Goal: Task Accomplishment & Management: Manage account settings

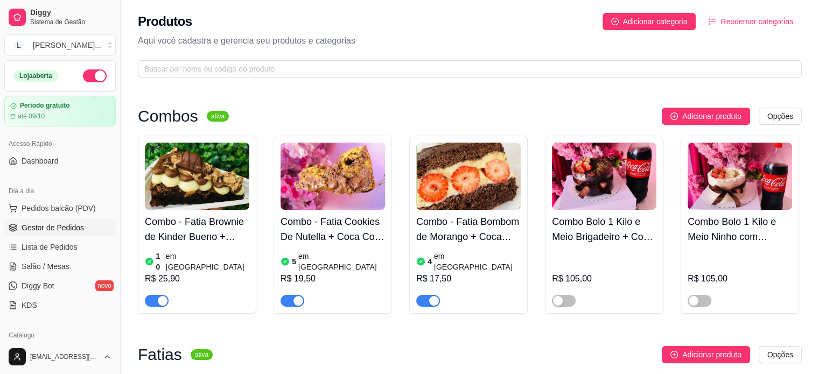
click at [45, 220] on link "Gestor de Pedidos" at bounding box center [59, 227] width 111 height 17
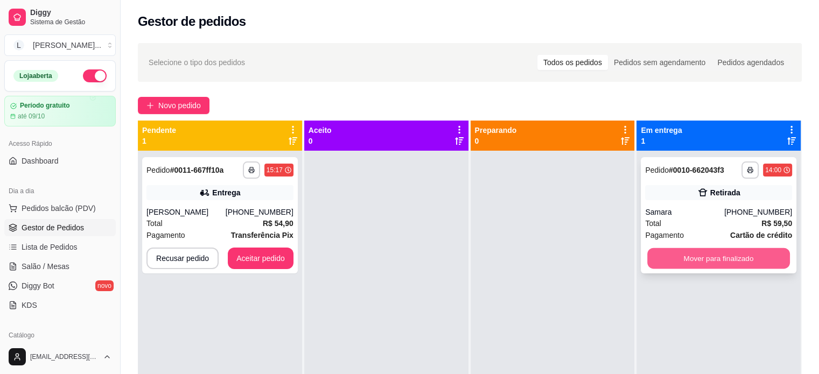
click at [678, 252] on button "Mover para finalizado" at bounding box center [718, 258] width 143 height 21
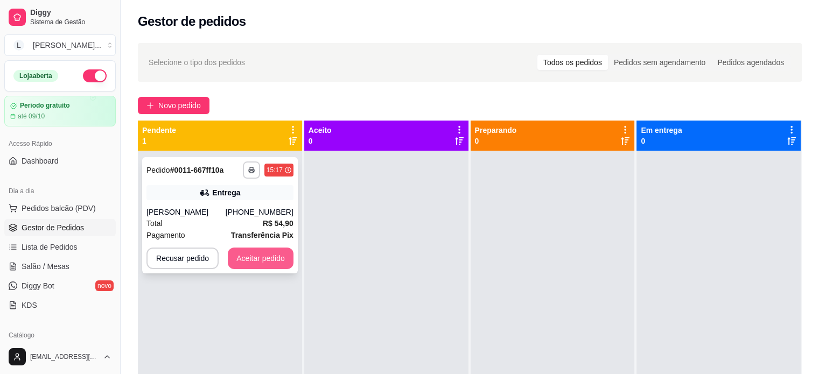
click at [263, 265] on button "Aceitar pedido" at bounding box center [261, 259] width 66 height 22
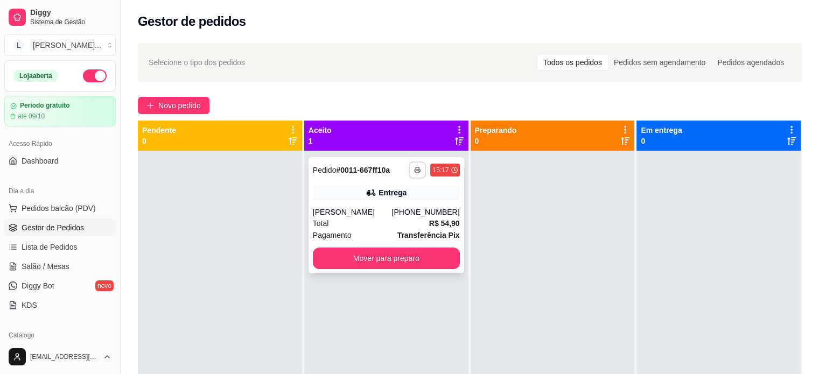
click at [419, 172] on button "button" at bounding box center [416, 169] width 17 height 17
click at [381, 203] on button "IMPRESSORA" at bounding box center [384, 207] width 75 height 17
click at [426, 256] on button "Mover para preparo" at bounding box center [386, 259] width 147 height 22
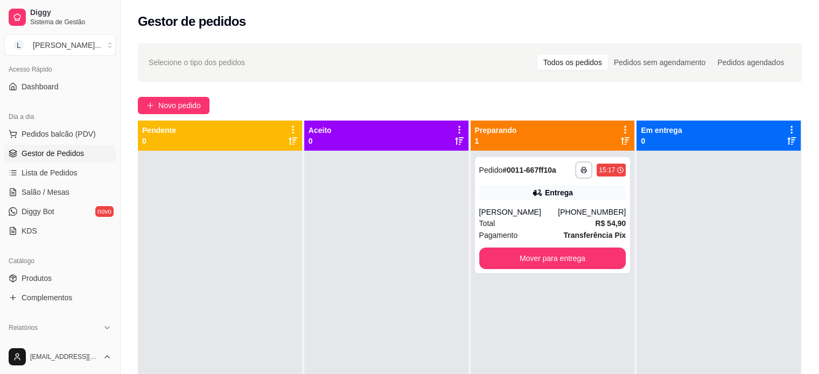
scroll to position [54, 0]
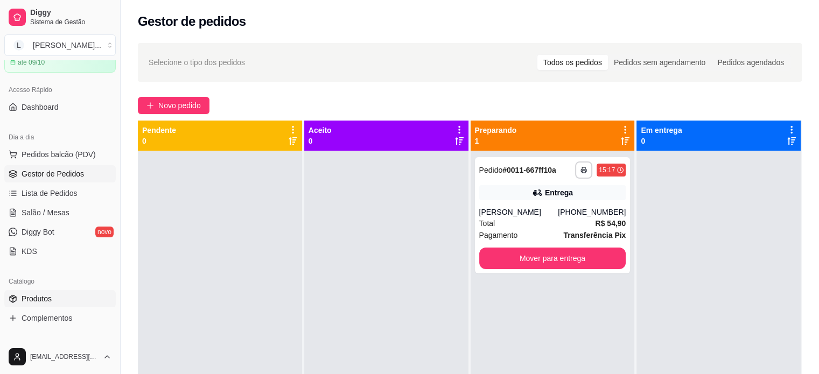
click at [33, 295] on span "Produtos" at bounding box center [37, 298] width 30 height 11
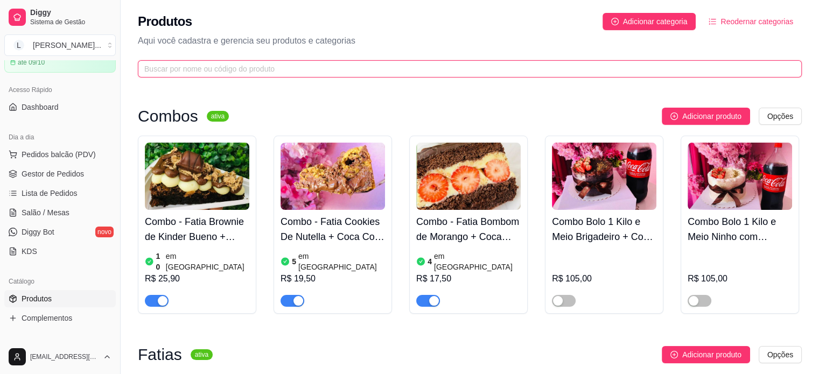
click at [223, 63] on input "text" at bounding box center [465, 69] width 642 height 12
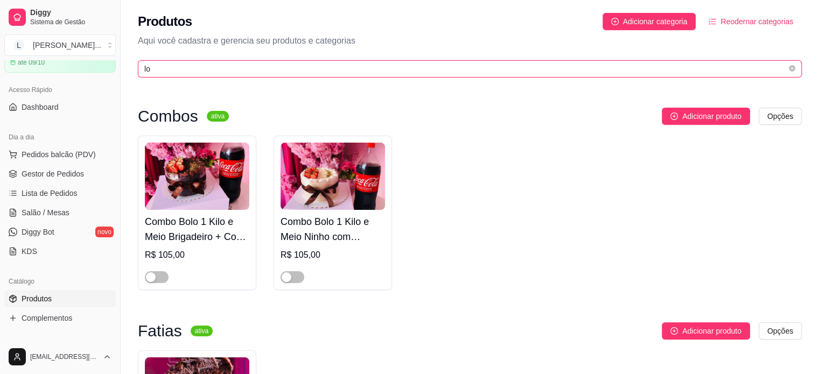
type input "l"
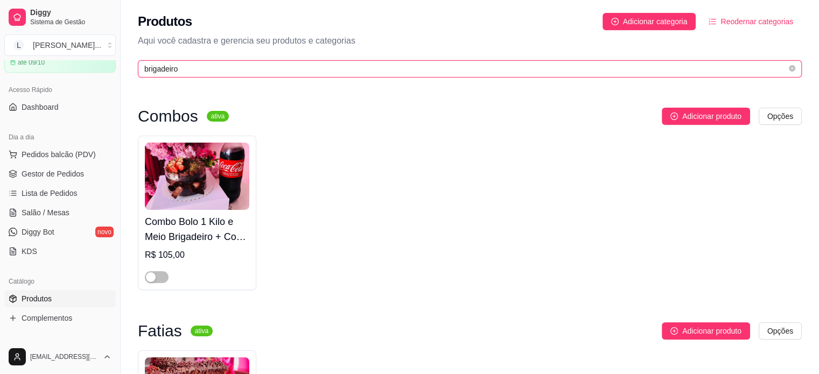
type input "brigadeiro"
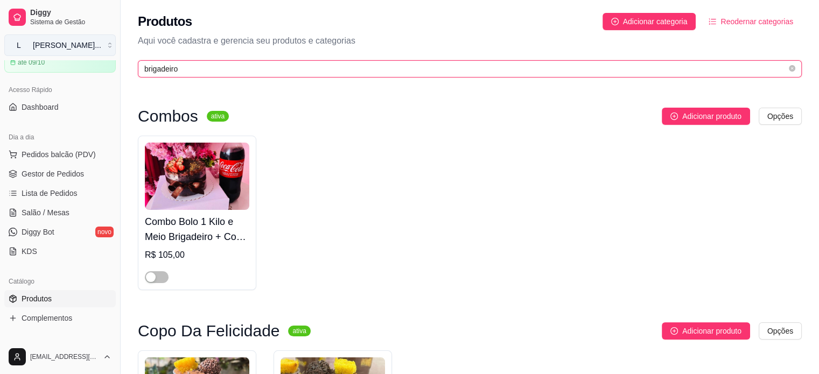
drag, startPoint x: 214, startPoint y: 66, endPoint x: 37, endPoint y: 40, distance: 178.9
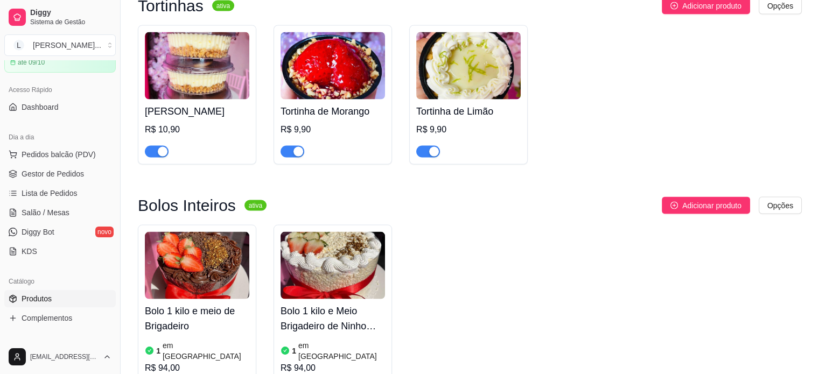
scroll to position [2260, 0]
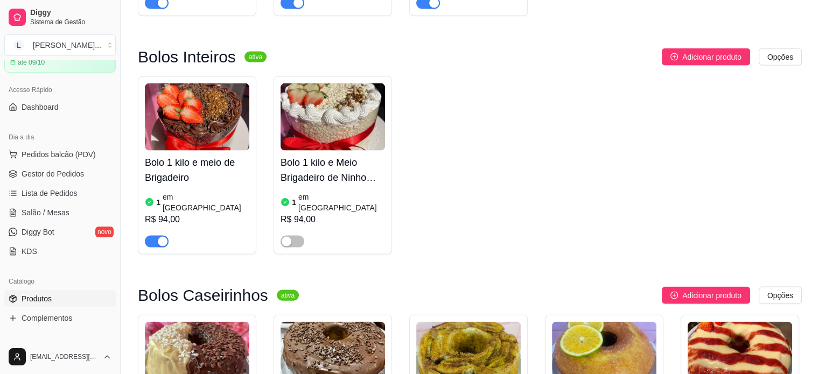
click at [165, 146] on div "Bolo 1 kilo e meio de Brigadeiro 1 em estoque R$ 94,00" at bounding box center [197, 165] width 118 height 178
click at [157, 236] on span "button" at bounding box center [157, 242] width 24 height 12
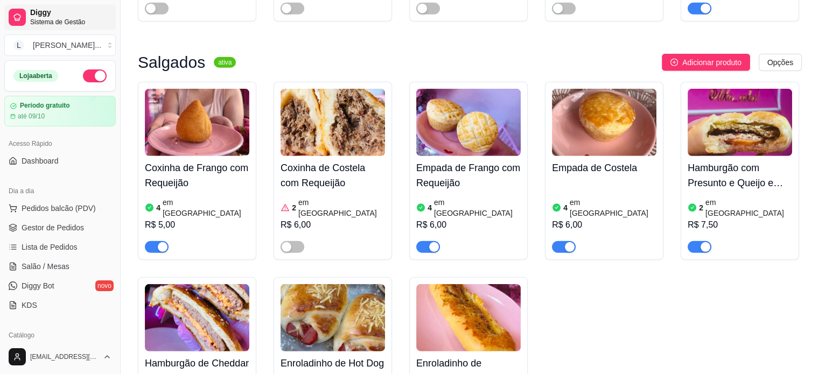
scroll to position [2798, 0]
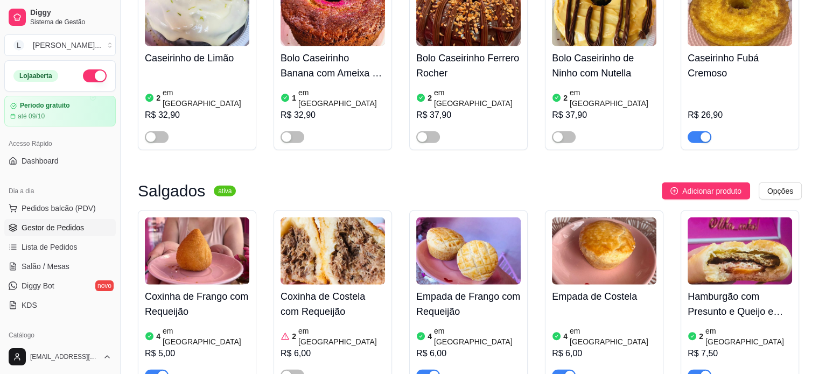
click at [57, 231] on span "Gestor de Pedidos" at bounding box center [53, 227] width 62 height 11
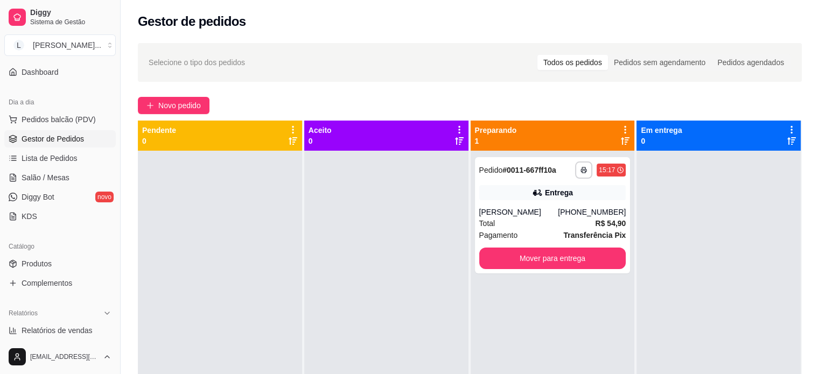
scroll to position [108, 0]
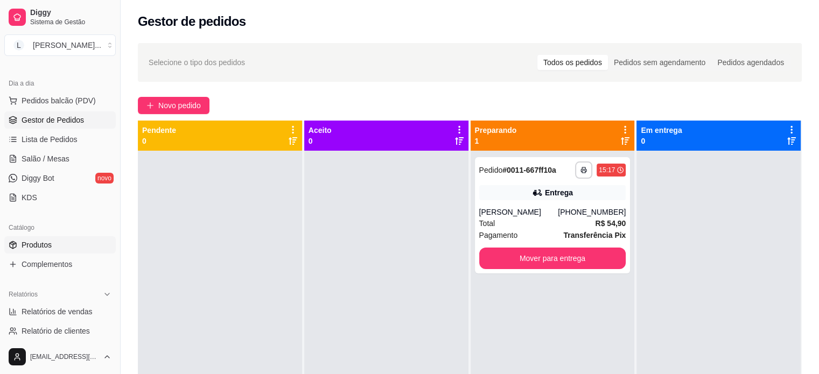
click at [39, 247] on span "Produtos" at bounding box center [37, 244] width 30 height 11
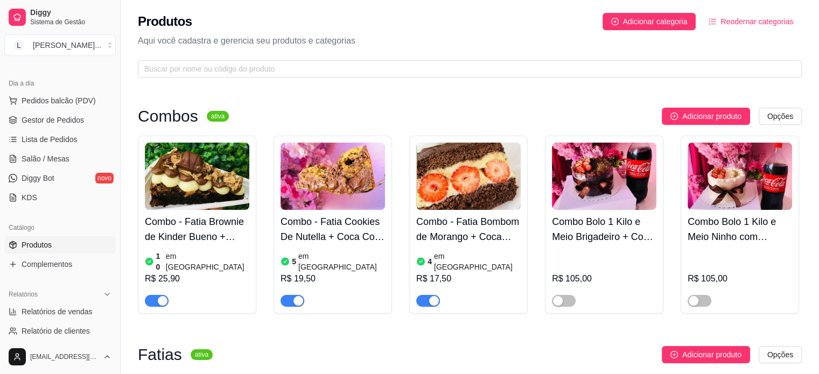
click at [422, 295] on span "button" at bounding box center [428, 301] width 24 height 12
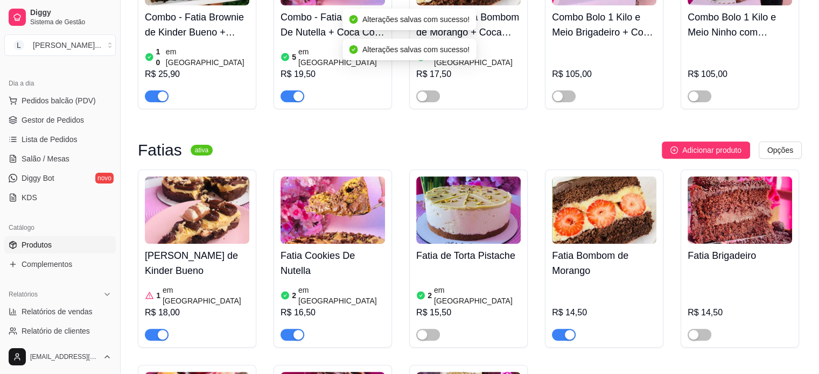
scroll to position [215, 0]
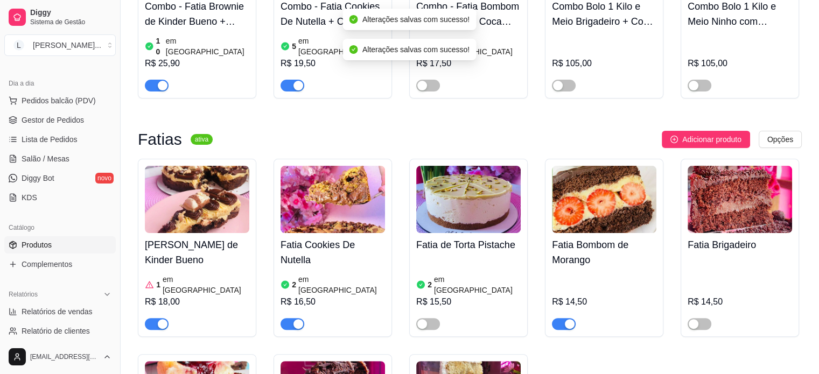
click at [567, 319] on div "button" at bounding box center [570, 324] width 10 height 10
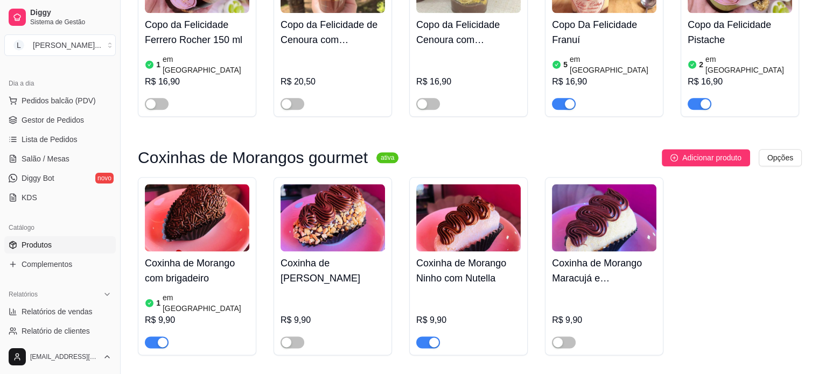
scroll to position [1345, 0]
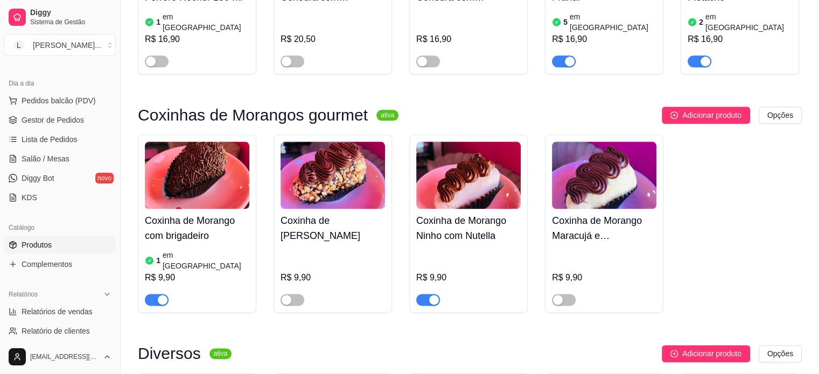
click at [155, 294] on span "button" at bounding box center [157, 300] width 24 height 12
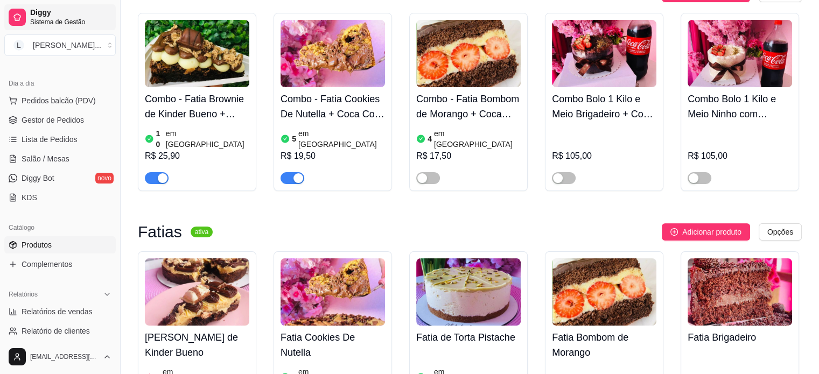
scroll to position [0, 0]
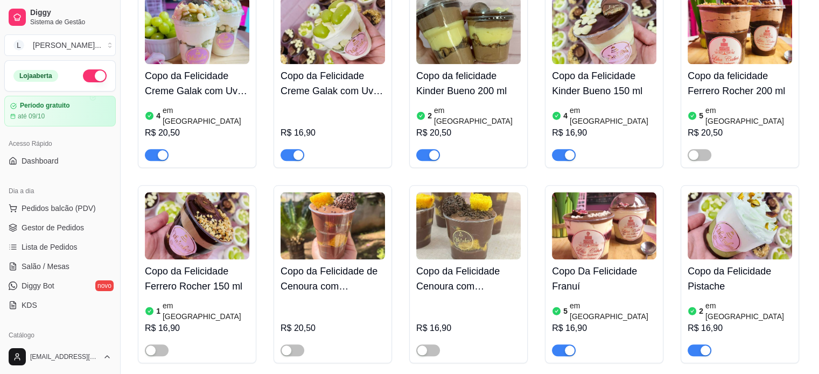
scroll to position [1238, 0]
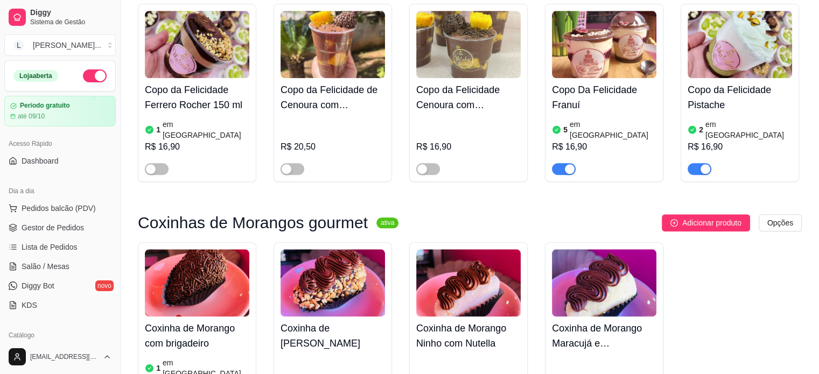
click at [456, 249] on img at bounding box center [468, 282] width 104 height 67
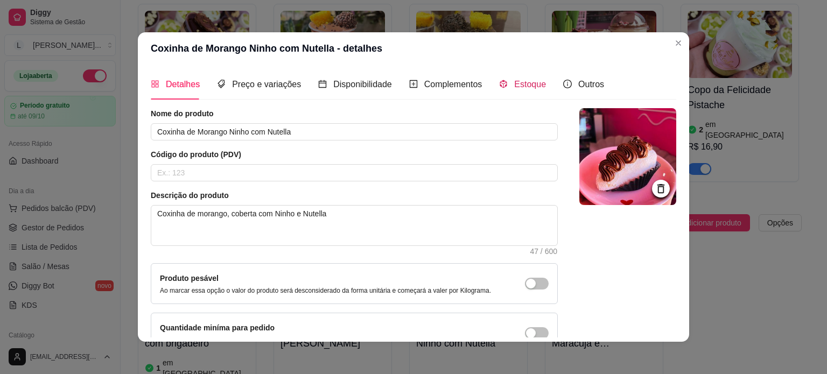
click at [532, 88] on span "Estoque" at bounding box center [530, 84] width 32 height 9
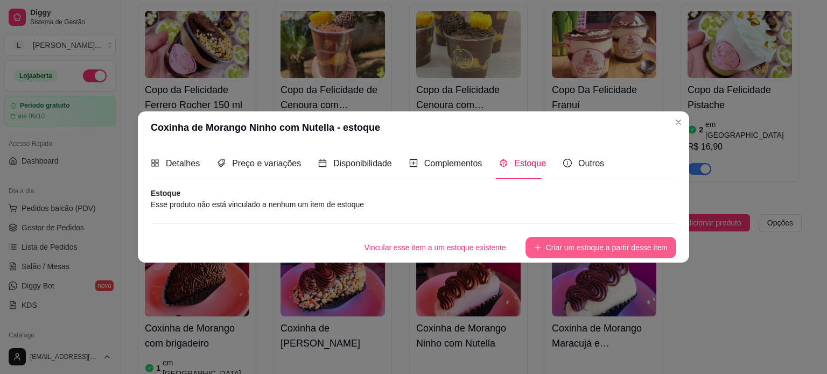
click at [571, 245] on button "Criar um estoque a partir desse item" at bounding box center [600, 248] width 151 height 22
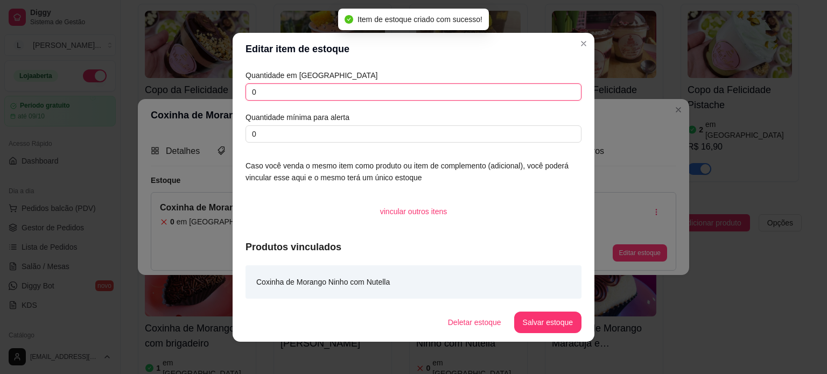
drag, startPoint x: 248, startPoint y: 97, endPoint x: 239, endPoint y: 97, distance: 8.6
click at [239, 97] on div "Quantidade em estoque 0 Quantidade mínima para alerta 0 Caso você venda o mesmo…" at bounding box center [413, 184] width 362 height 238
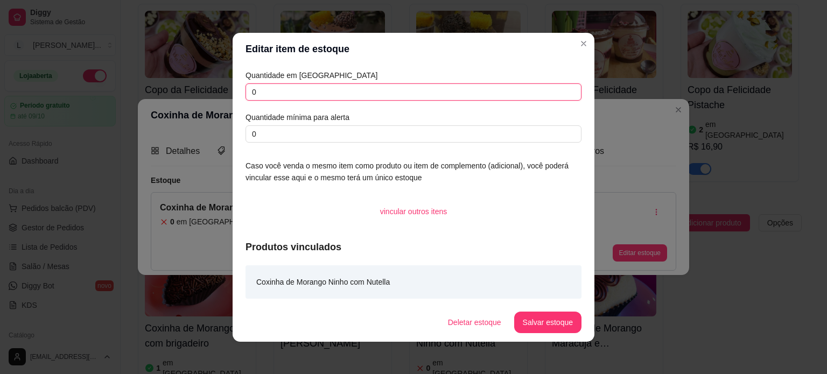
drag, startPoint x: 370, startPoint y: 98, endPoint x: 171, endPoint y: 96, distance: 199.1
click at [171, 96] on div "Editar item de estoque Quantidade em estoque 0 Quantidade mínima para alerta 0 …" at bounding box center [413, 187] width 827 height 374
type input "1"
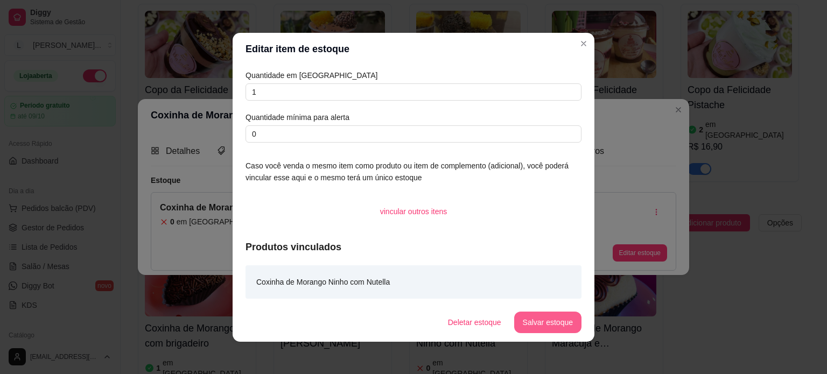
click at [527, 329] on button "Salvar estoque" at bounding box center [547, 323] width 67 height 22
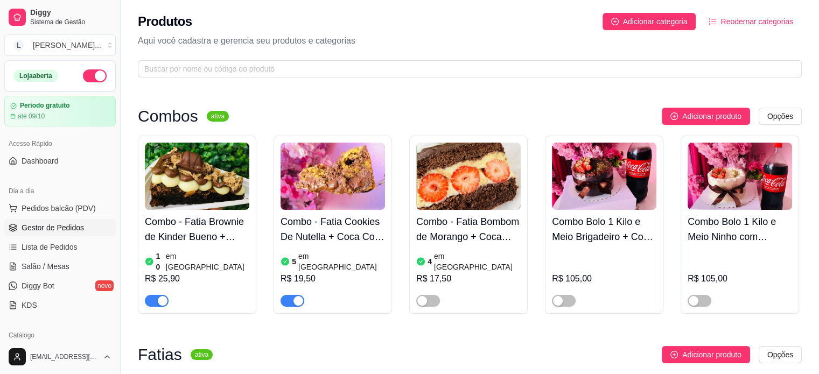
click at [49, 225] on span "Gestor de Pedidos" at bounding box center [53, 227] width 62 height 11
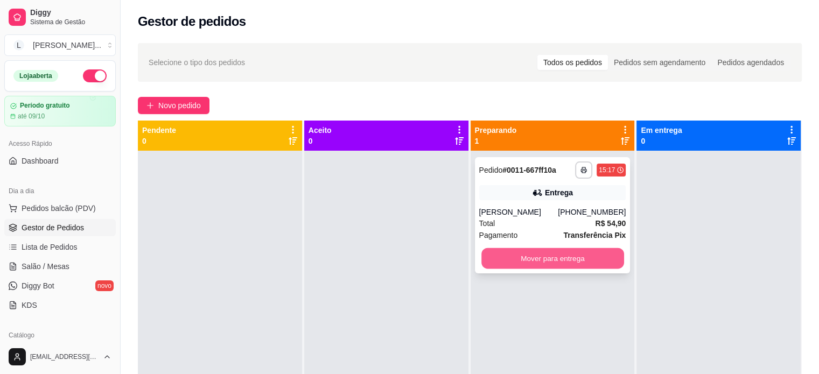
click at [542, 262] on button "Mover para entrega" at bounding box center [552, 258] width 143 height 21
click at [542, 262] on div "Mover para entrega" at bounding box center [552, 259] width 147 height 22
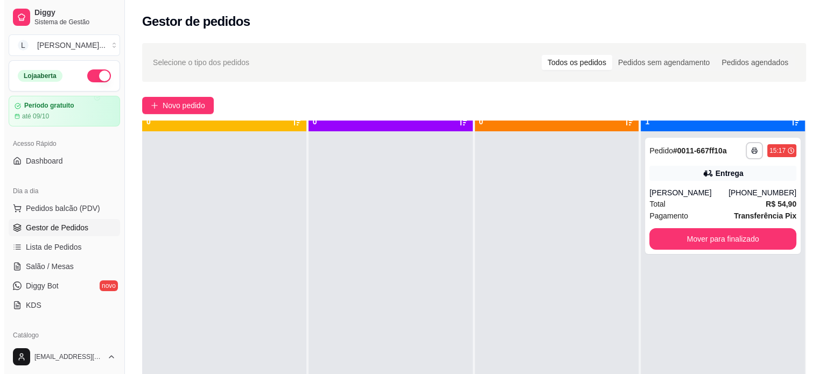
scroll to position [30, 0]
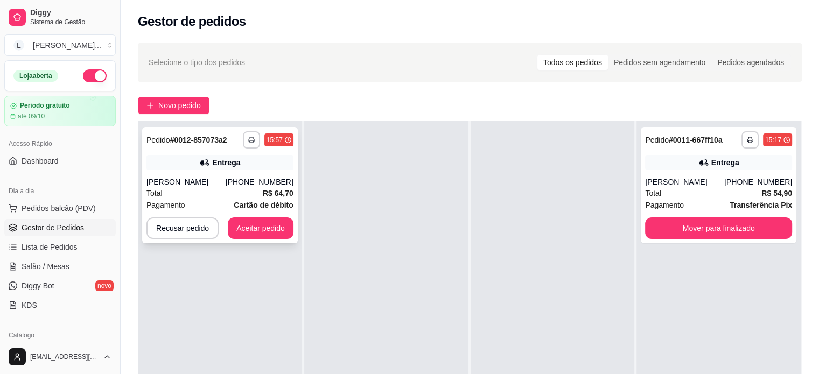
click at [206, 191] on div "Total R$ 64,70" at bounding box center [219, 193] width 147 height 12
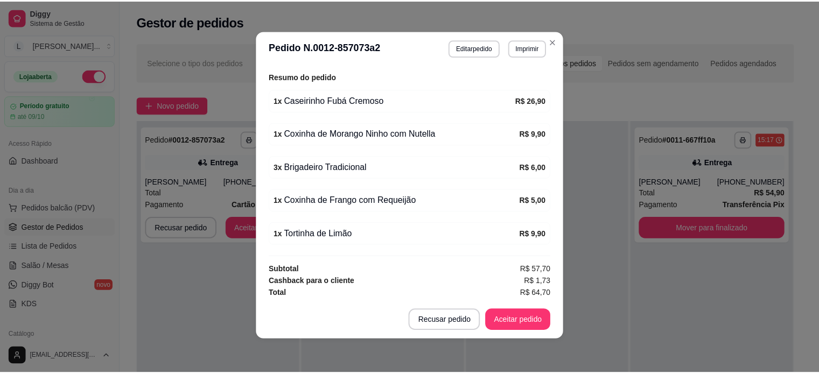
scroll to position [2, 0]
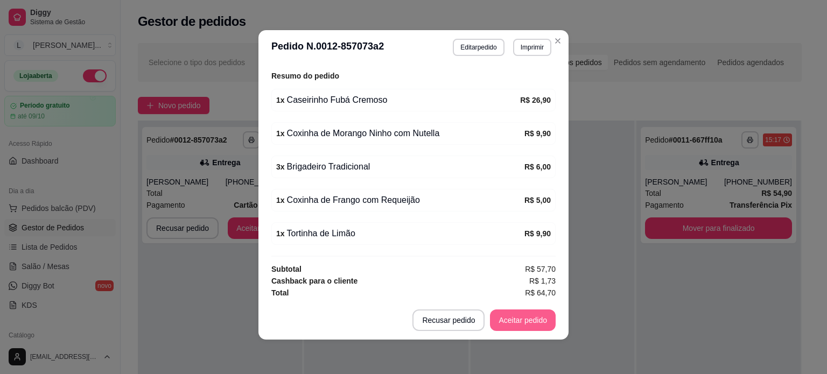
click at [504, 326] on button "Aceitar pedido" at bounding box center [523, 320] width 66 height 22
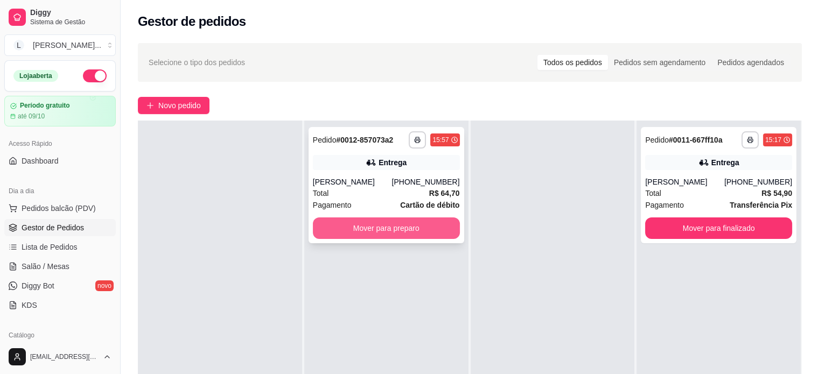
click at [392, 230] on button "Mover para preparo" at bounding box center [386, 228] width 147 height 22
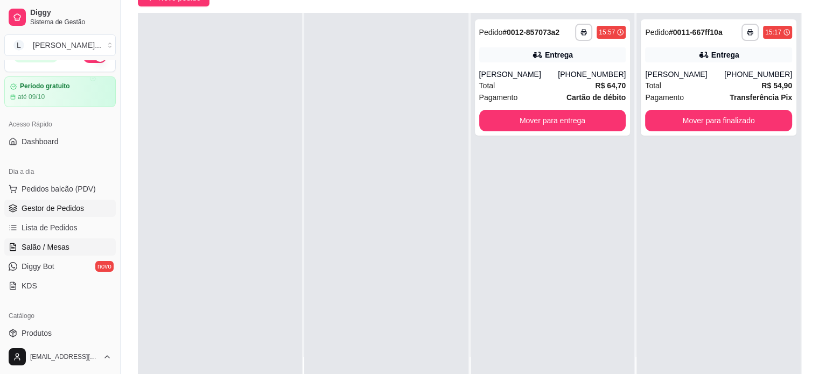
scroll to position [54, 0]
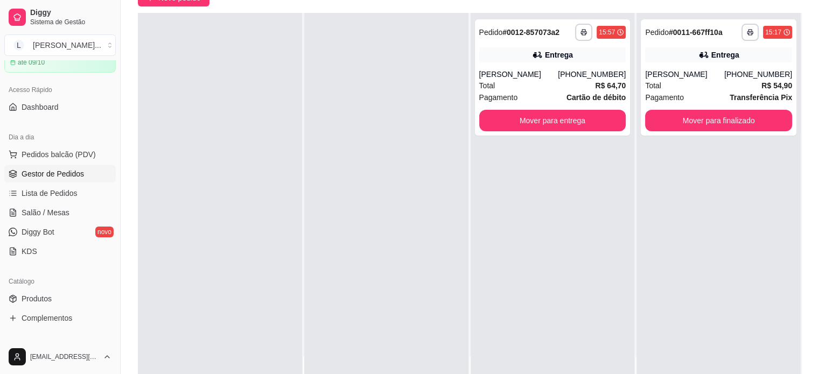
drag, startPoint x: 45, startPoint y: 293, endPoint x: 40, endPoint y: 289, distance: 6.6
click at [45, 293] on span "Produtos" at bounding box center [37, 298] width 30 height 11
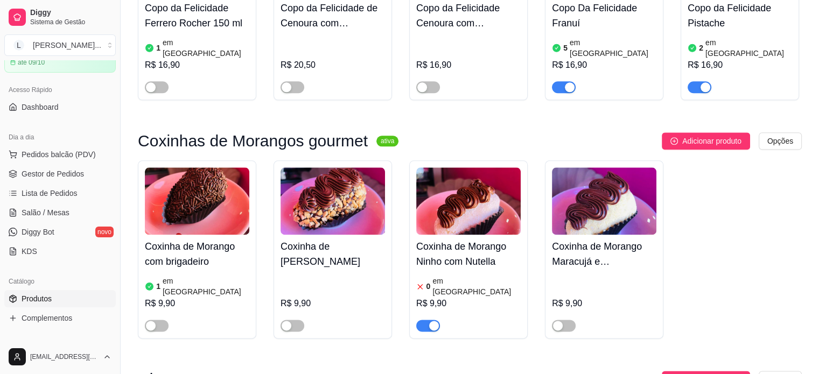
scroll to position [1399, 0]
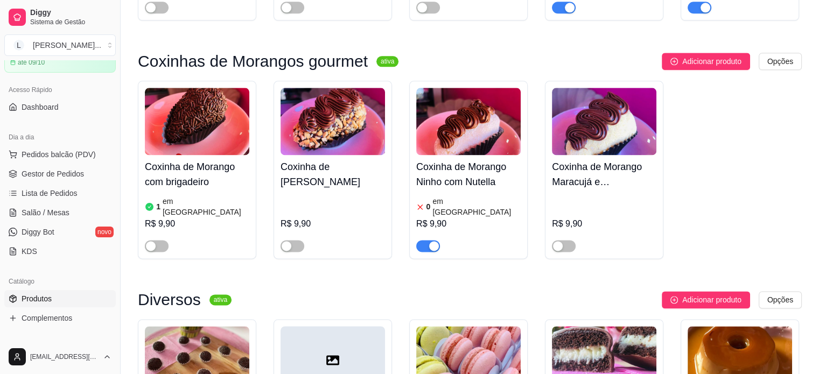
click at [431, 241] on div "button" at bounding box center [434, 246] width 10 height 10
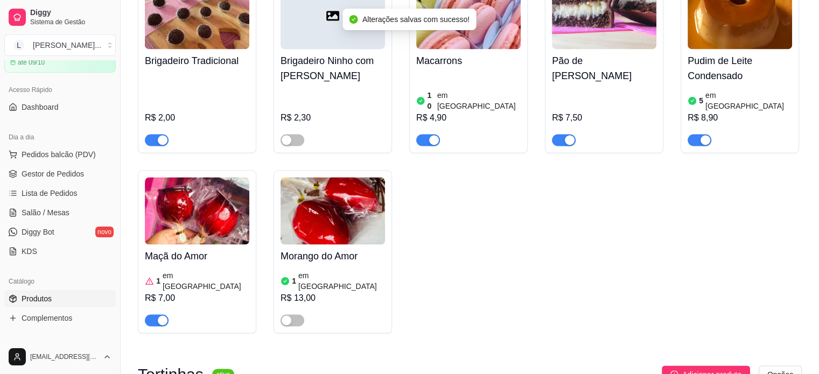
scroll to position [1937, 0]
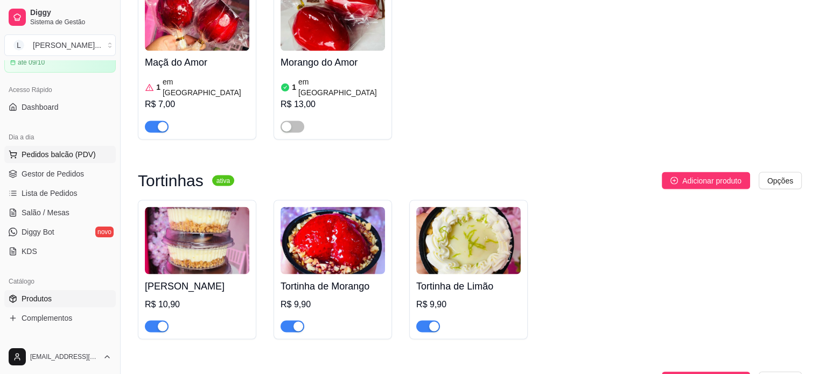
click at [25, 147] on button "Pedidos balcão (PDV)" at bounding box center [59, 154] width 111 height 17
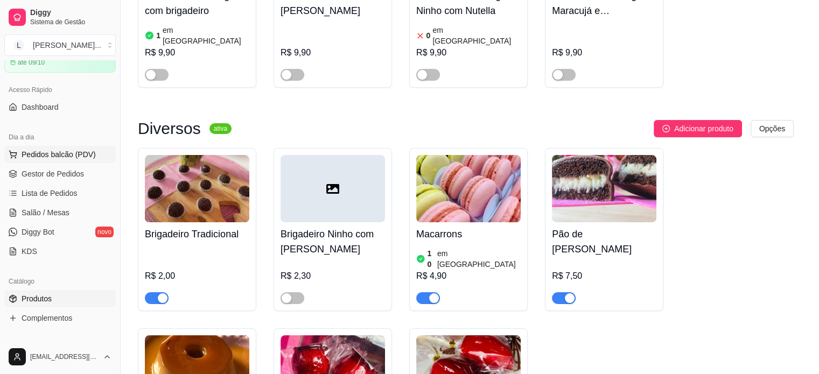
click at [44, 178] on img at bounding box center [73, 193] width 101 height 68
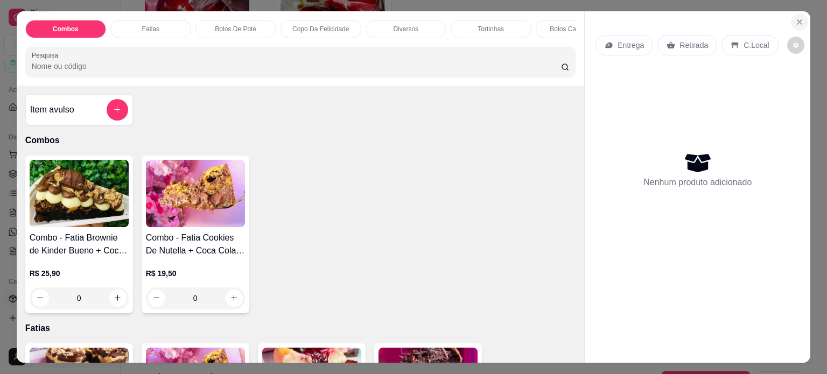
click at [796, 18] on icon "Close" at bounding box center [799, 22] width 9 height 9
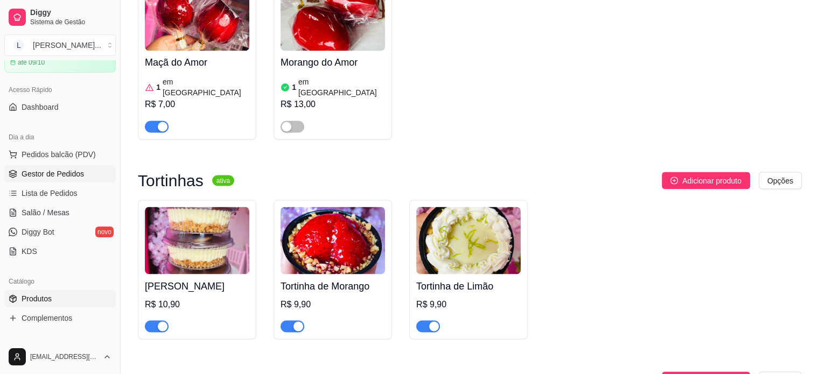
click at [52, 172] on span "Gestor de Pedidos" at bounding box center [53, 173] width 62 height 11
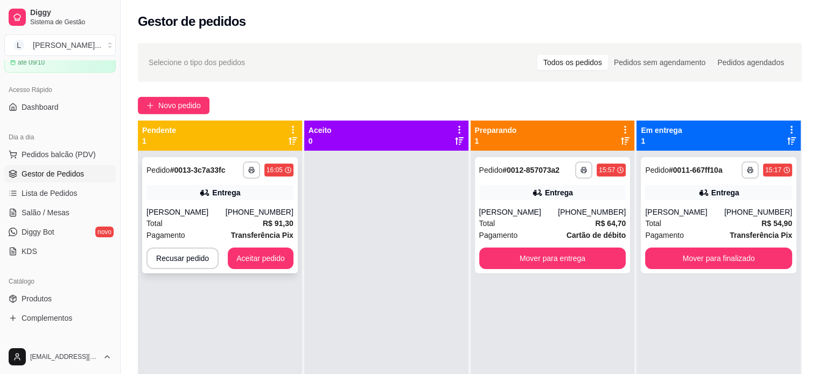
click at [200, 213] on div "Letícia Carvalho" at bounding box center [185, 212] width 79 height 11
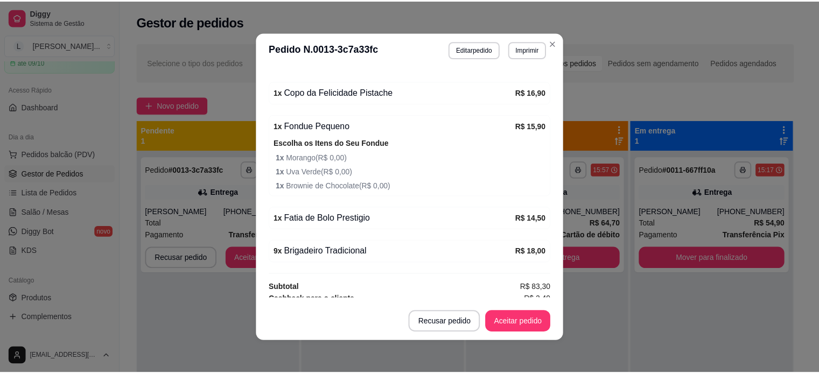
scroll to position [392, 0]
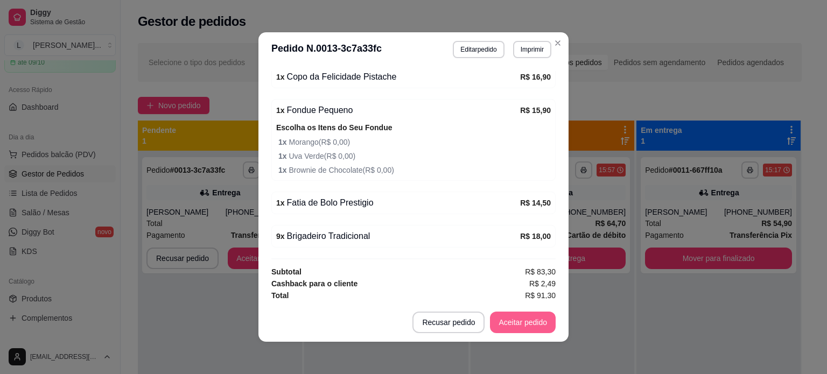
click at [510, 322] on button "Aceitar pedido" at bounding box center [523, 323] width 66 height 22
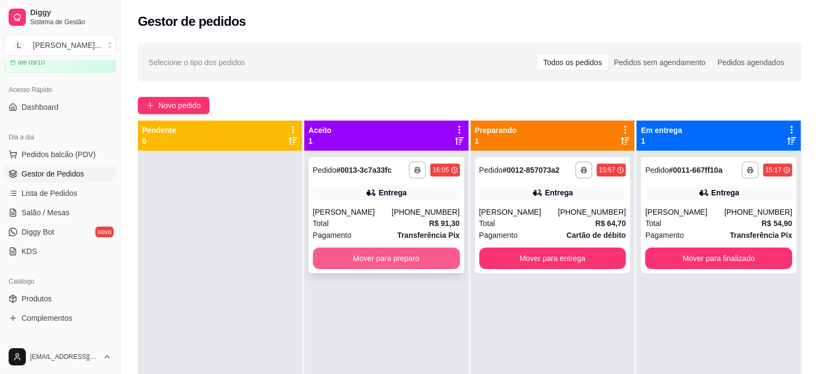
click at [392, 258] on button "Mover para preparo" at bounding box center [386, 259] width 147 height 22
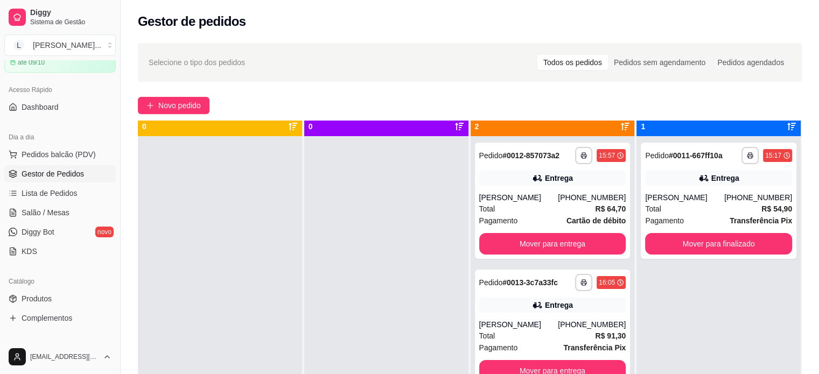
scroll to position [0, 0]
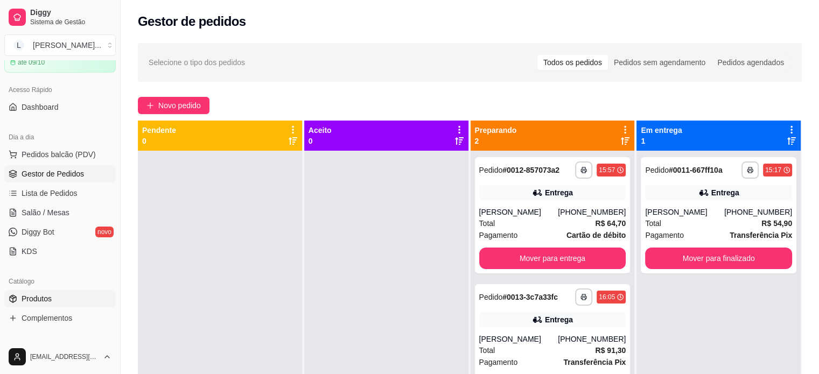
click at [60, 291] on link "Produtos" at bounding box center [59, 298] width 111 height 17
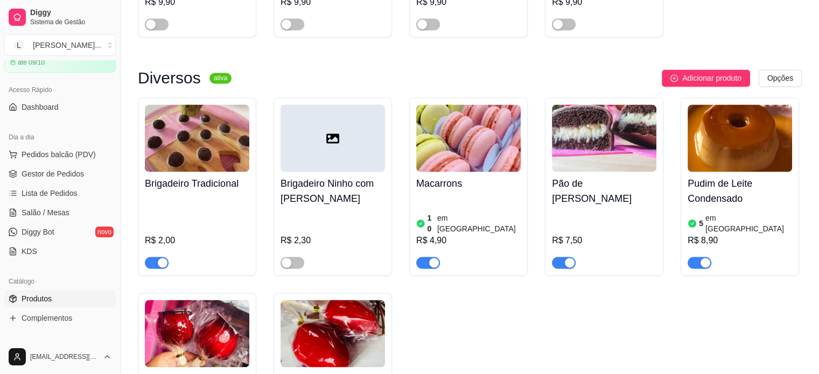
scroll to position [1614, 0]
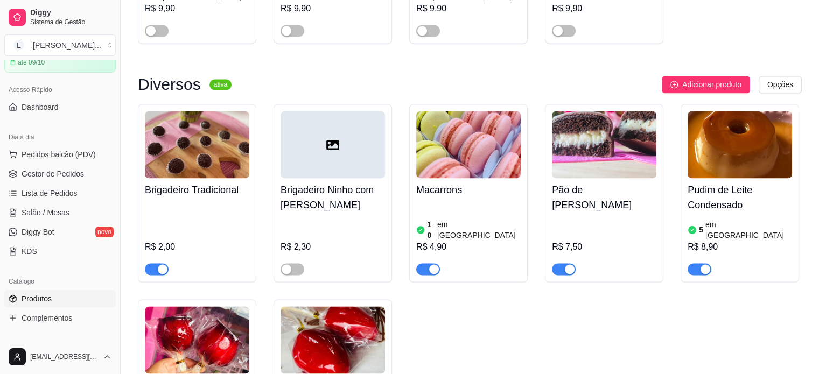
click at [196, 202] on div "R$ 2,00" at bounding box center [197, 238] width 104 height 73
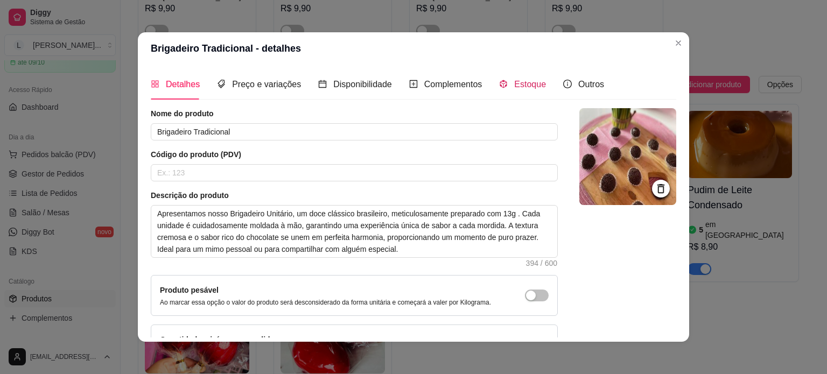
click at [504, 84] on div "Estoque" at bounding box center [522, 83] width 47 height 13
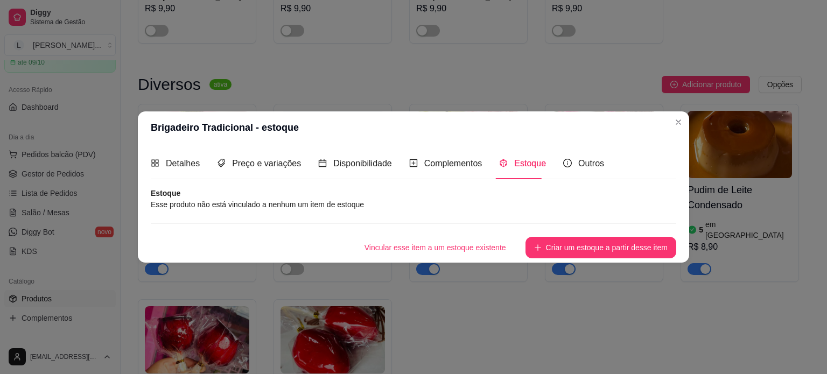
click at [680, 125] on div "Brigadeiro Tradicional R$ 2,00 Brigadeiro Ninho com Nutella R$ 2,30 Macarrons 1…" at bounding box center [470, 283] width 664 height 358
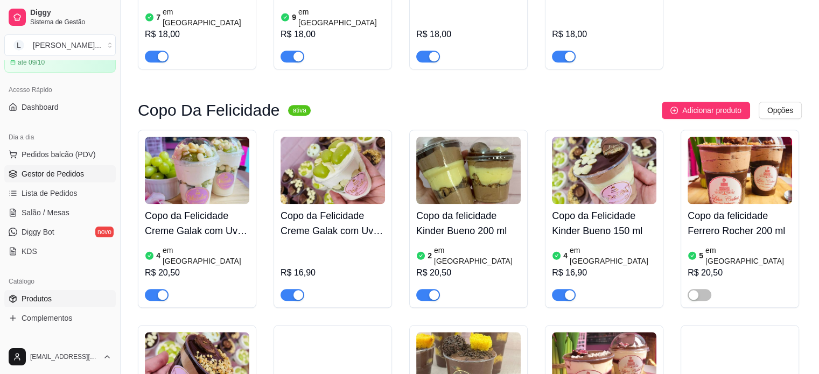
scroll to position [915, 0]
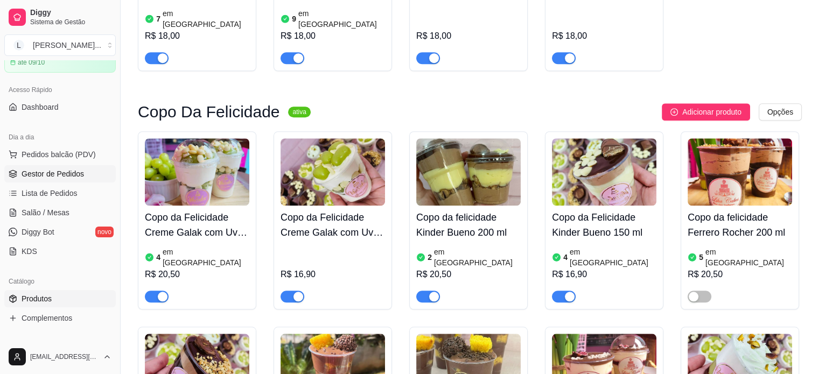
drag, startPoint x: 22, startPoint y: 172, endPoint x: 33, endPoint y: 174, distance: 11.4
click at [22, 172] on span "Gestor de Pedidos" at bounding box center [53, 173] width 62 height 11
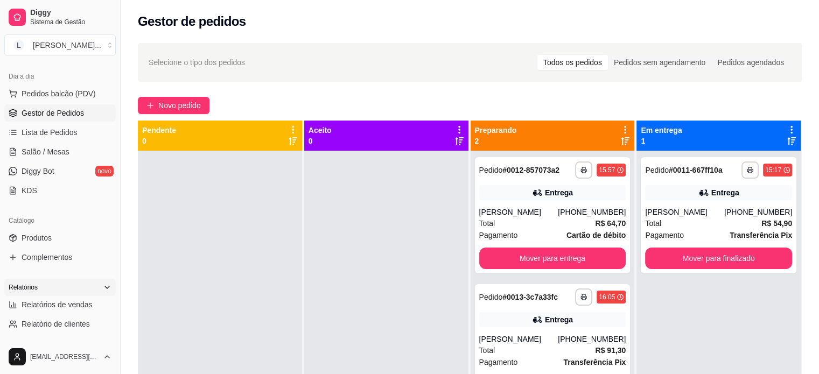
scroll to position [161, 0]
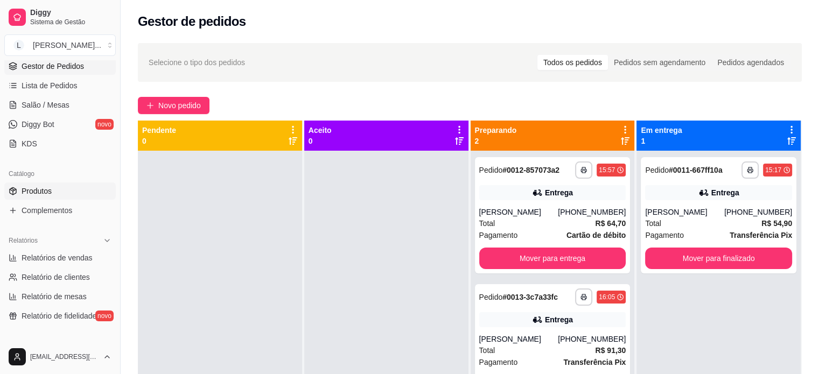
click at [48, 192] on span "Produtos" at bounding box center [37, 191] width 30 height 11
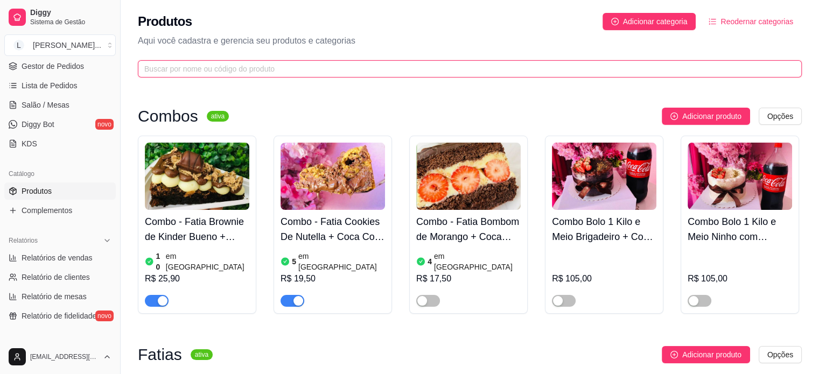
click at [315, 70] on input "text" at bounding box center [465, 69] width 642 height 12
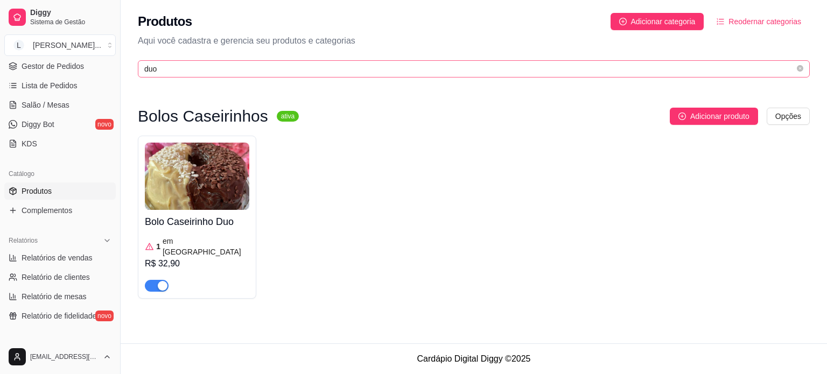
drag, startPoint x: 177, startPoint y: 79, endPoint x: 153, endPoint y: 69, distance: 25.8
click at [153, 69] on div "Produtos Adicionar categoria Reodernar categorias Aqui você cadastra e gerencia…" at bounding box center [474, 42] width 706 height 84
click at [153, 69] on input "duo" at bounding box center [469, 69] width 650 height 12
drag, startPoint x: 162, startPoint y: 66, endPoint x: 126, endPoint y: 68, distance: 35.6
click at [126, 68] on div "Produtos Adicionar categoria Reodernar categorias Aqui você cadastra e gerencia…" at bounding box center [474, 42] width 706 height 84
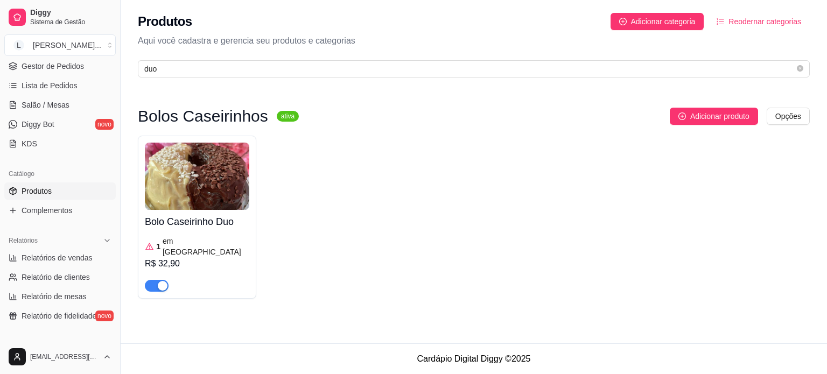
click at [126, 68] on div "Produtos Adicionar categoria Reodernar categorias Aqui você cadastra e gerencia…" at bounding box center [474, 42] width 706 height 84
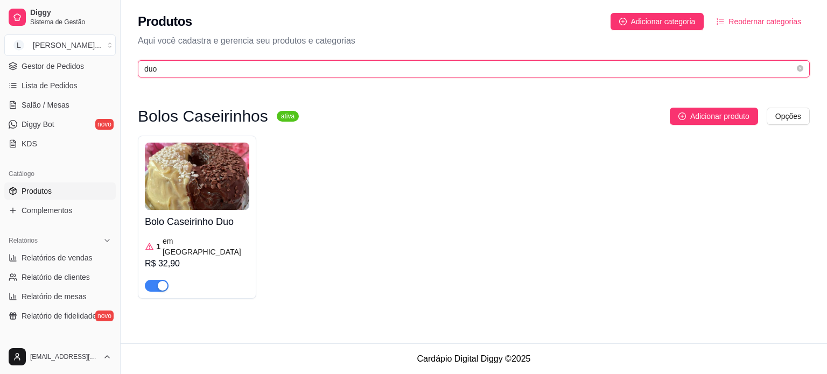
click at [177, 72] on input "duo" at bounding box center [469, 69] width 650 height 12
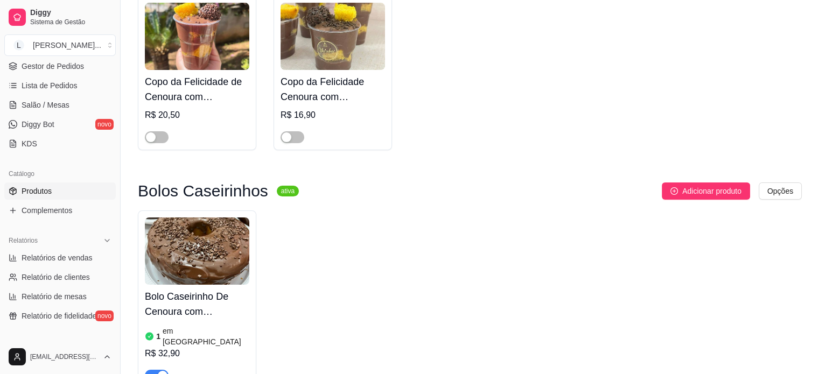
scroll to position [199, 0]
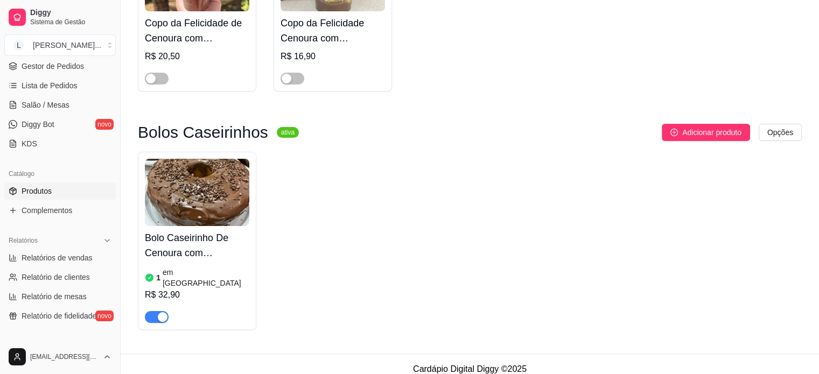
type input "cenour"
click at [164, 312] on div "button" at bounding box center [163, 317] width 10 height 10
drag, startPoint x: 164, startPoint y: 307, endPoint x: 160, endPoint y: 291, distance: 15.9
click at [164, 312] on div "button" at bounding box center [163, 317] width 10 height 10
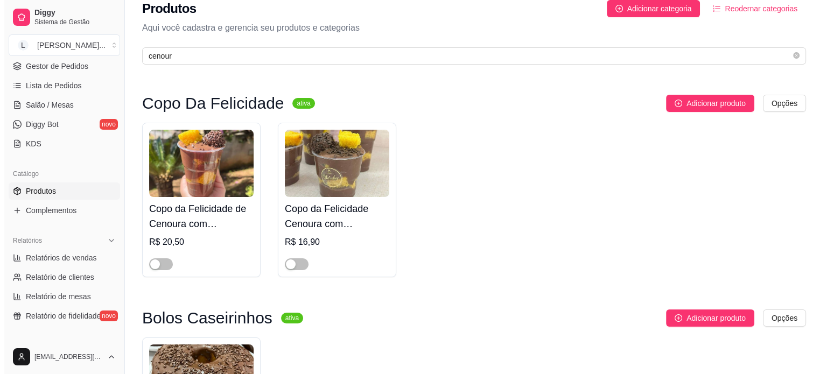
scroll to position [0, 0]
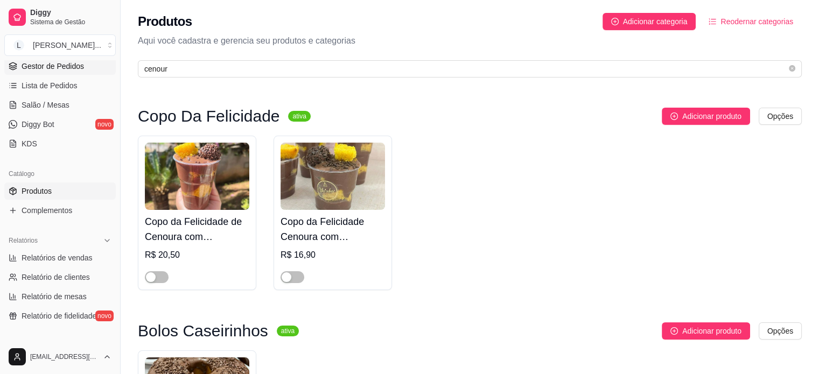
click at [50, 68] on span "Gestor de Pedidos" at bounding box center [53, 66] width 62 height 11
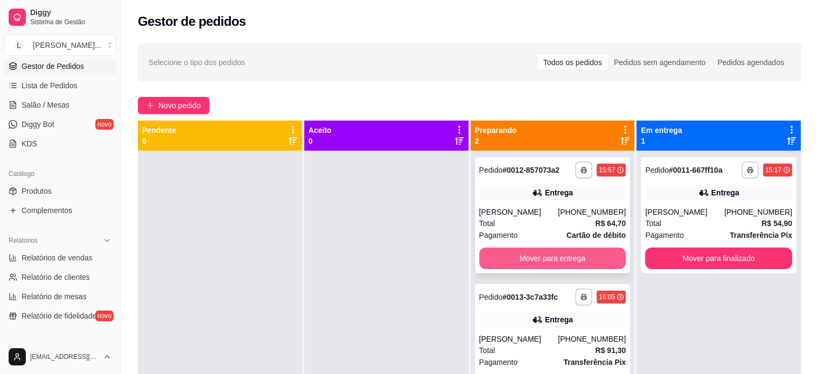
click at [519, 264] on button "Mover para entrega" at bounding box center [552, 259] width 147 height 22
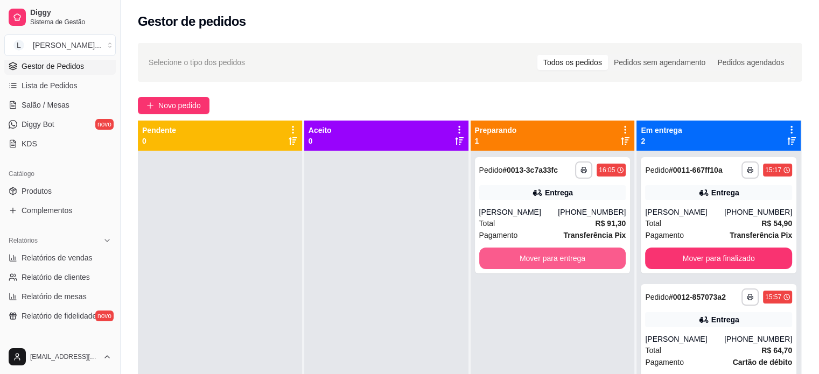
click at [519, 264] on button "Mover para entrega" at bounding box center [552, 259] width 147 height 22
click at [519, 264] on div "Mover para entrega" at bounding box center [552, 259] width 147 height 22
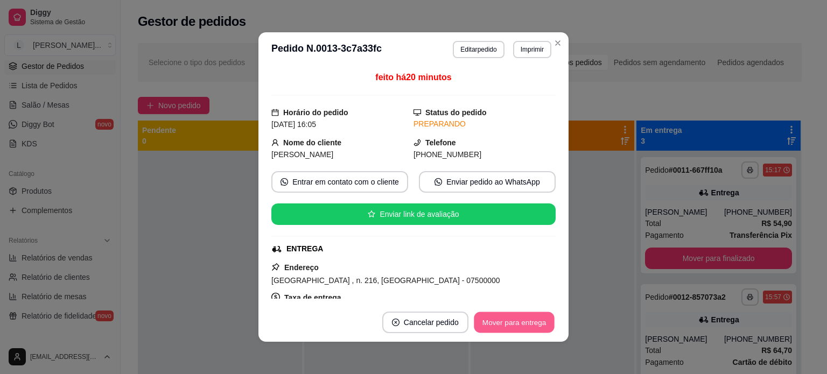
click at [518, 325] on button "Mover para entrega" at bounding box center [514, 322] width 81 height 21
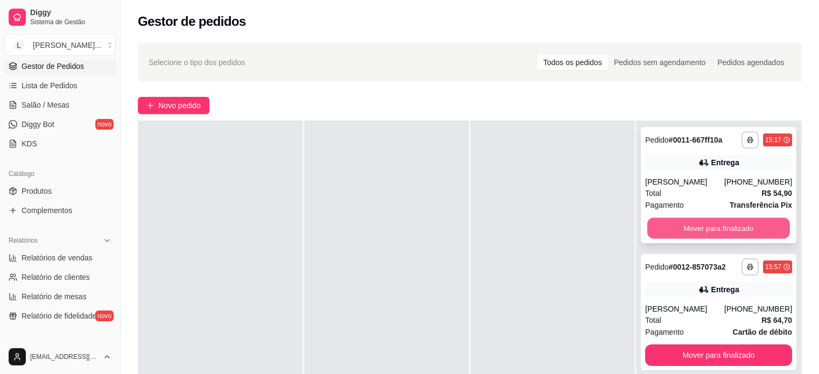
click at [697, 229] on button "Mover para finalizado" at bounding box center [718, 228] width 143 height 21
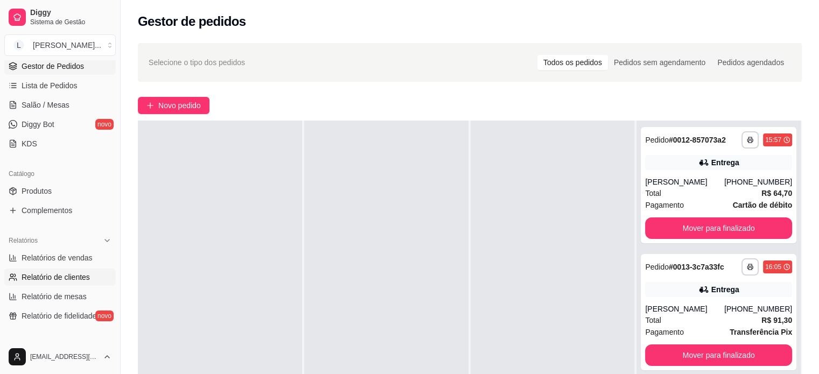
scroll to position [215, 0]
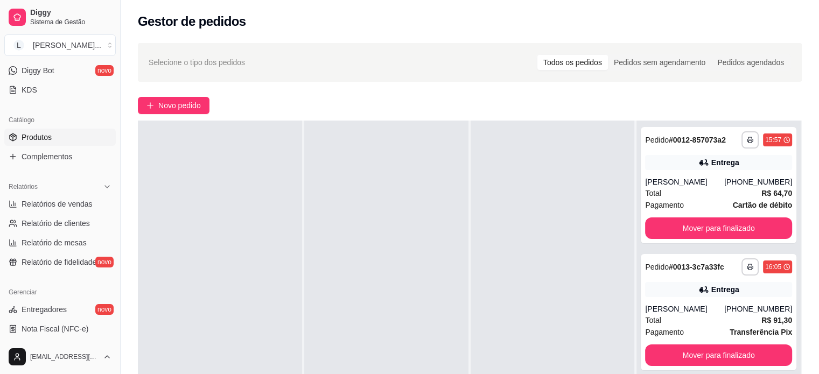
click at [41, 138] on span "Produtos" at bounding box center [37, 137] width 30 height 11
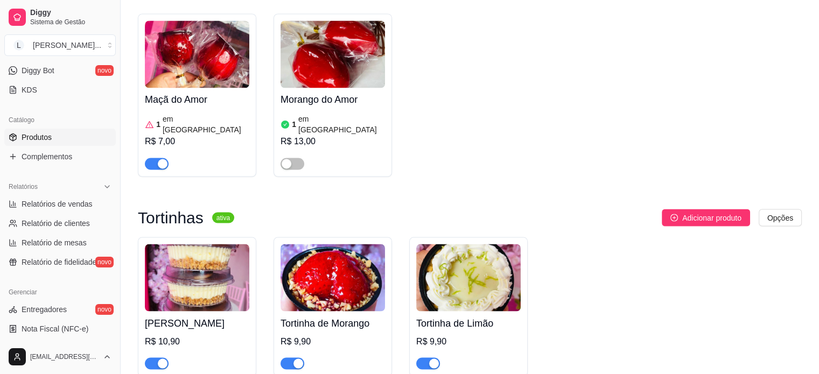
scroll to position [2099, 0]
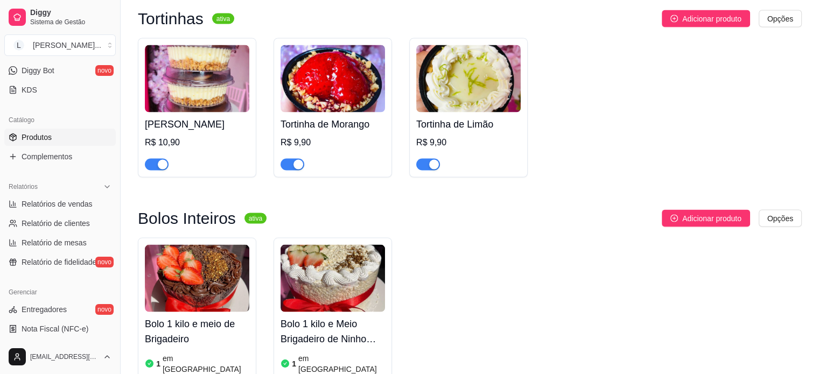
click at [434, 160] on div "button" at bounding box center [434, 165] width 10 height 10
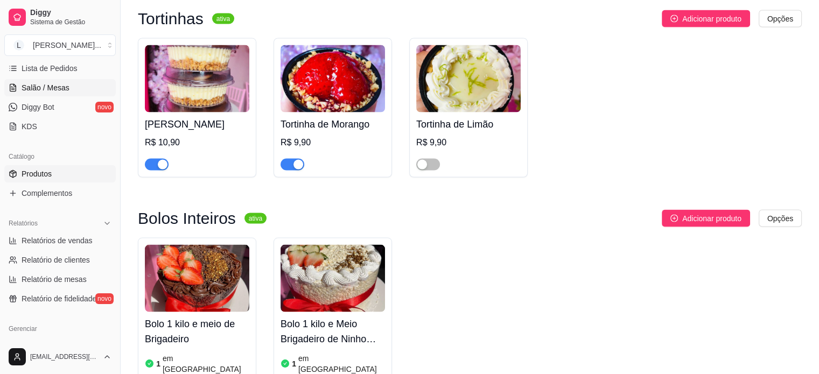
scroll to position [161, 0]
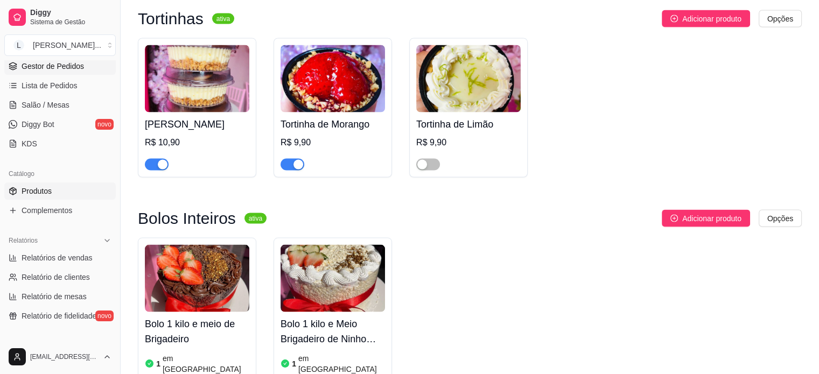
click at [62, 61] on span "Gestor de Pedidos" at bounding box center [53, 66] width 62 height 11
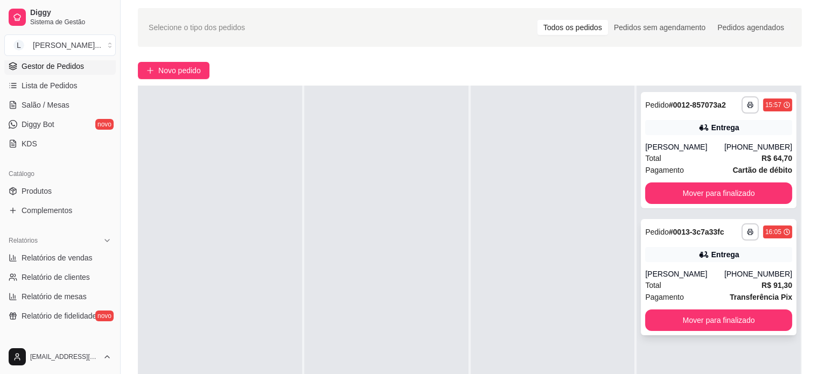
scroll to position [54, 0]
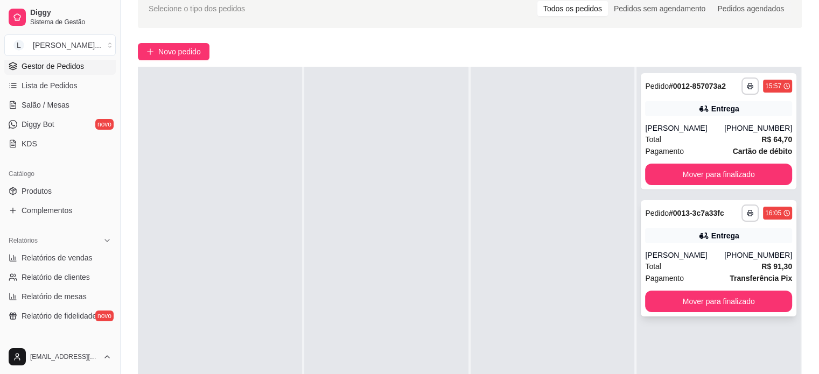
click at [700, 257] on div "Letícia Carvalho" at bounding box center [684, 255] width 79 height 11
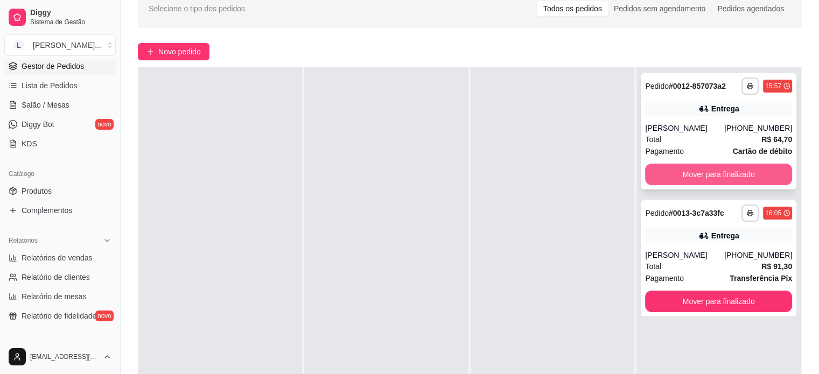
click at [688, 174] on button "Mover para finalizado" at bounding box center [718, 175] width 147 height 22
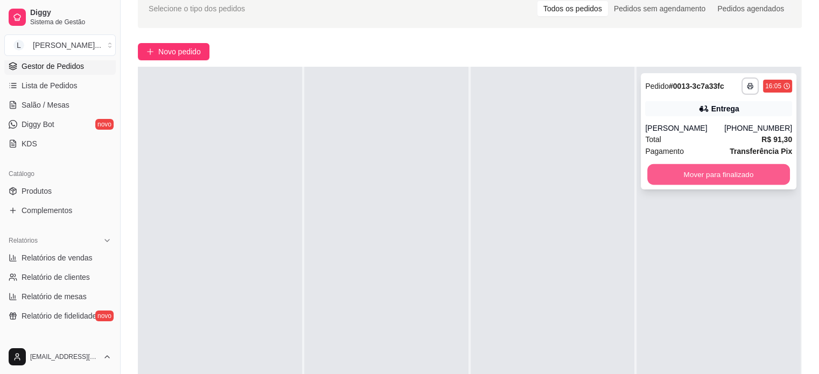
click at [682, 167] on button "Mover para finalizado" at bounding box center [718, 174] width 143 height 21
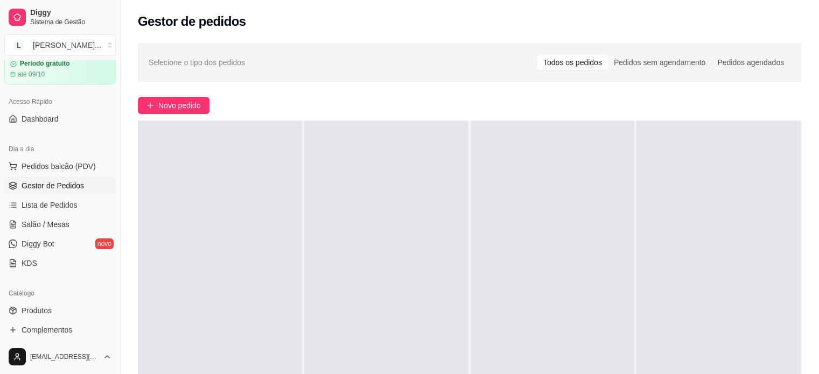
scroll to position [108, 0]
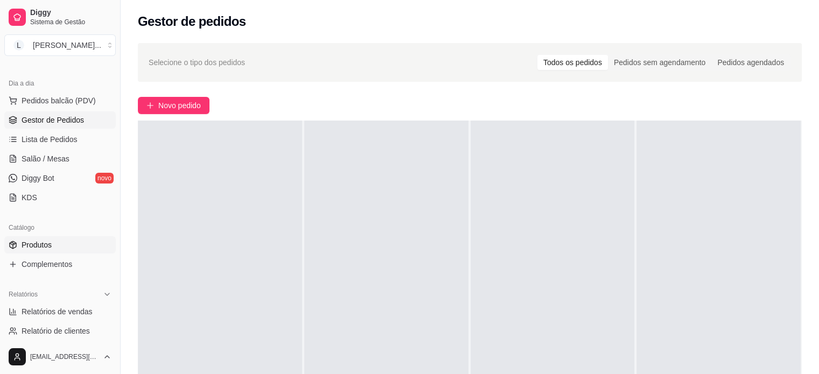
click at [37, 246] on span "Produtos" at bounding box center [37, 244] width 30 height 11
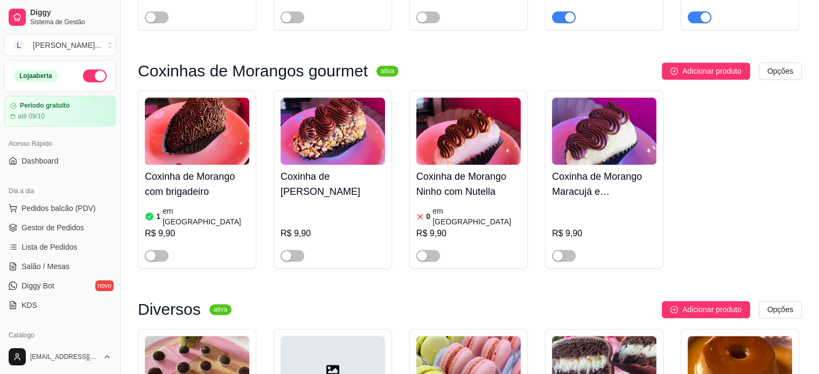
scroll to position [1507, 0]
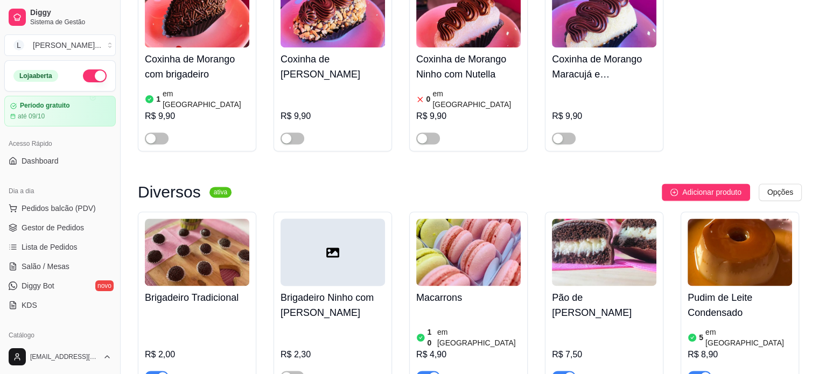
click at [159, 372] on div "button" at bounding box center [163, 377] width 10 height 10
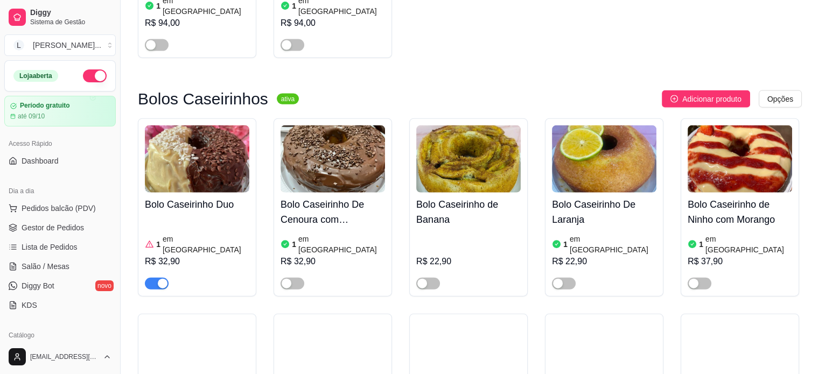
scroll to position [2529, 0]
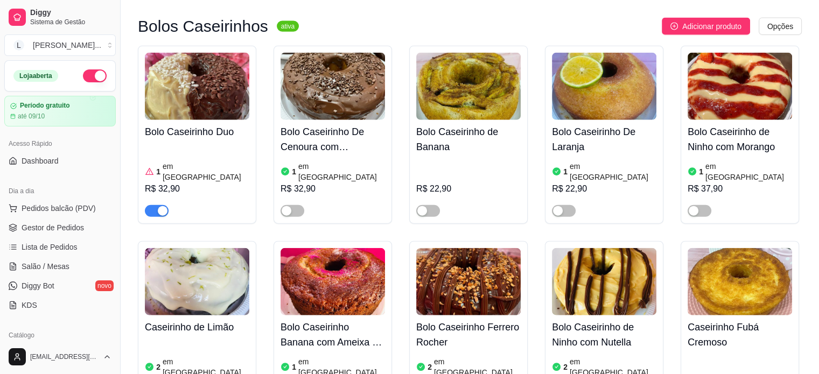
click at [154, 205] on span "button" at bounding box center [157, 211] width 24 height 12
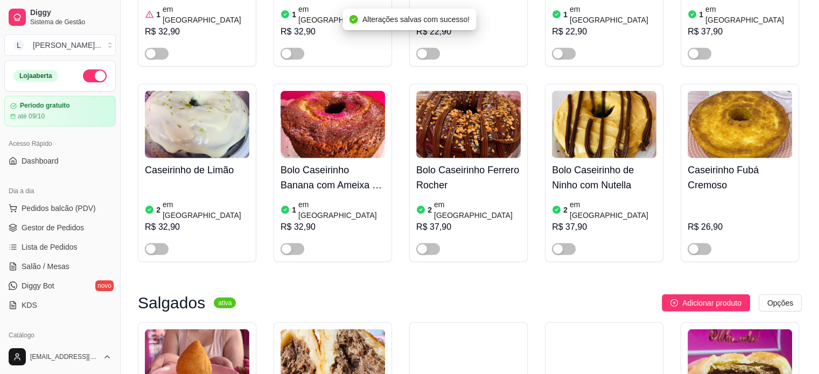
scroll to position [2798, 0]
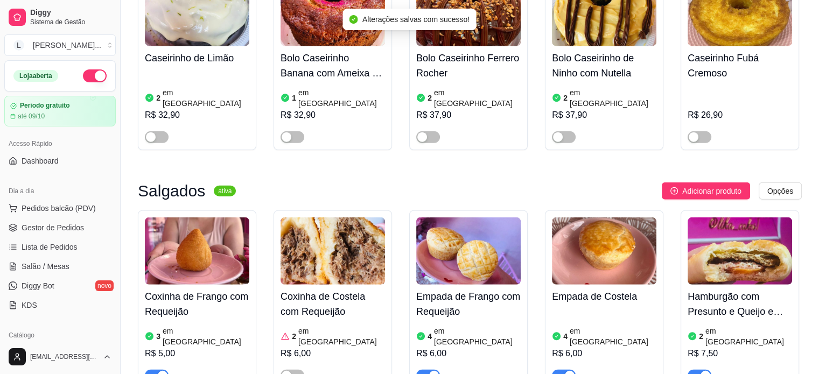
click at [157, 370] on span "button" at bounding box center [157, 376] width 24 height 12
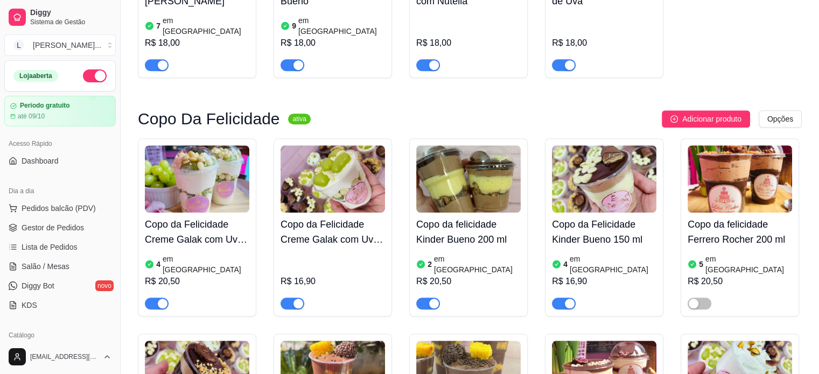
scroll to position [915, 0]
